Goal: Check status: Check status

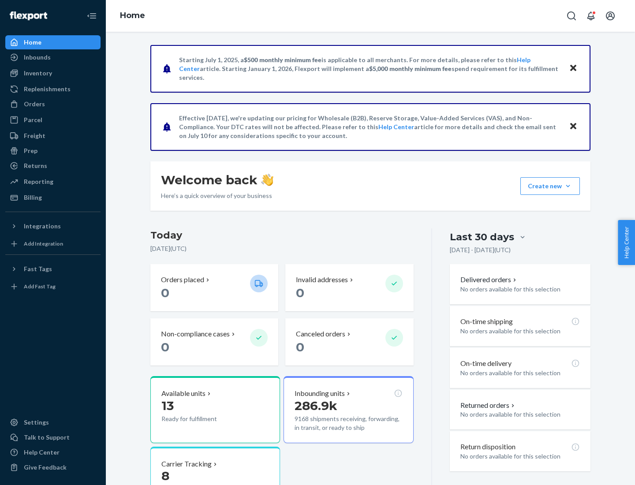
click at [568, 186] on button "Create new Create new inbound Create new order Create new product" at bounding box center [551, 186] width 60 height 18
click at [30, 151] on div "Prep" at bounding box center [31, 151] width 14 height 9
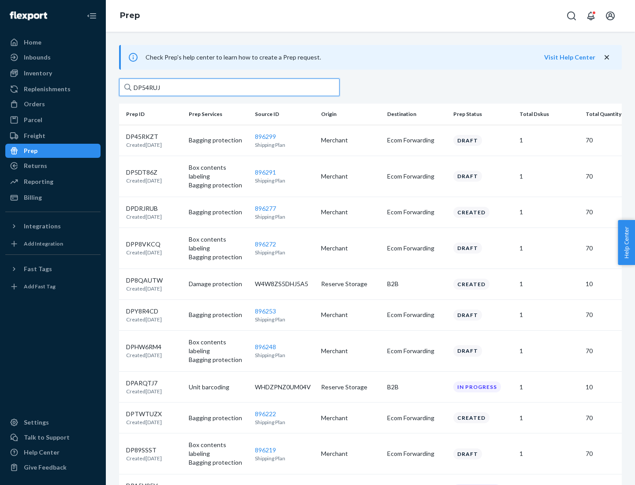
type input "DP54RUJL"
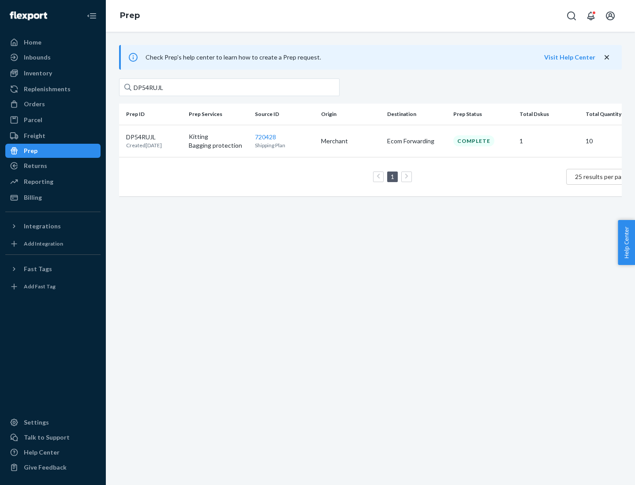
click at [154, 136] on p "DP54RUJL" at bounding box center [144, 137] width 36 height 9
